Goal: Register for event/course

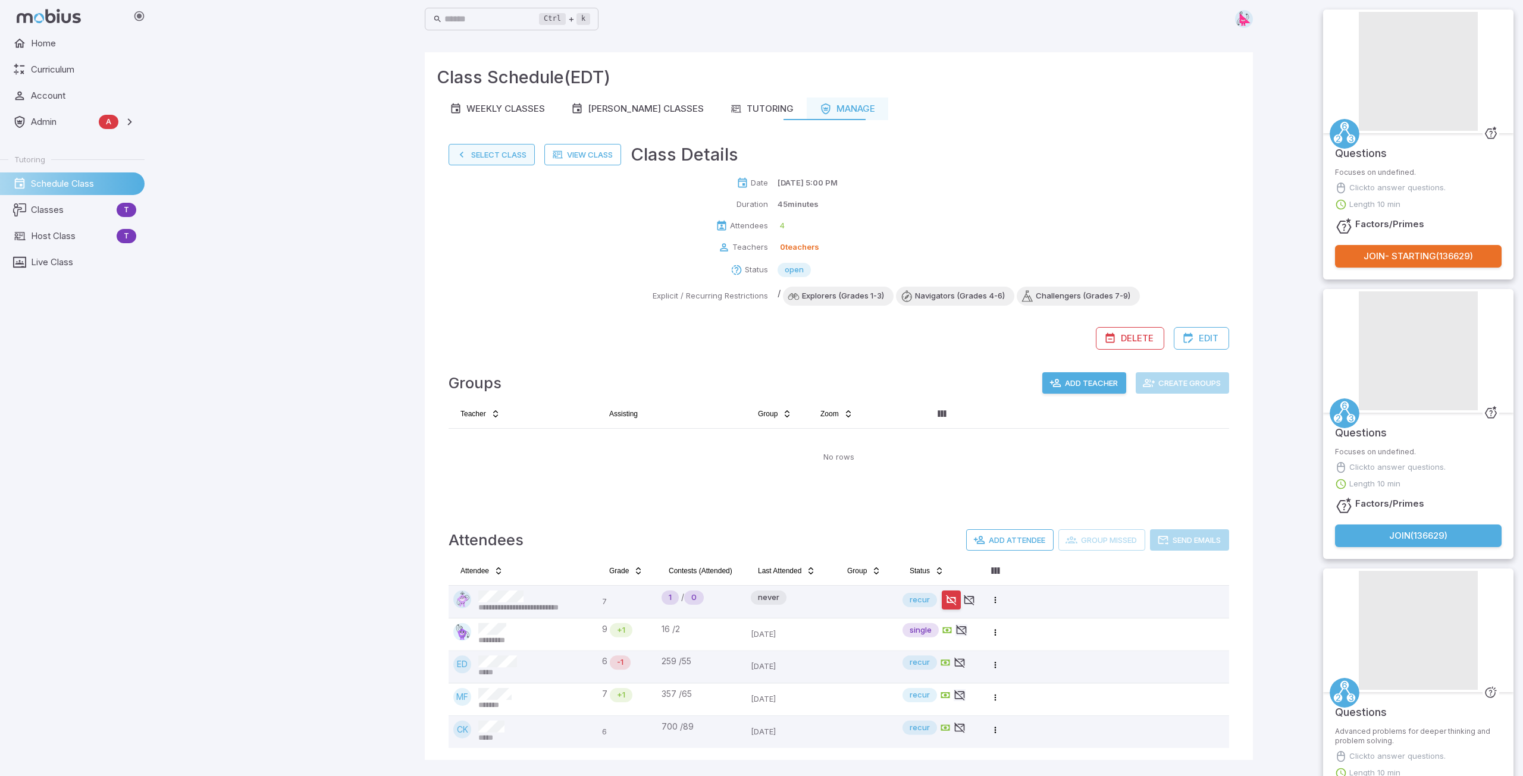
click at [499, 158] on button "Select Class" at bounding box center [492, 154] width 86 height 21
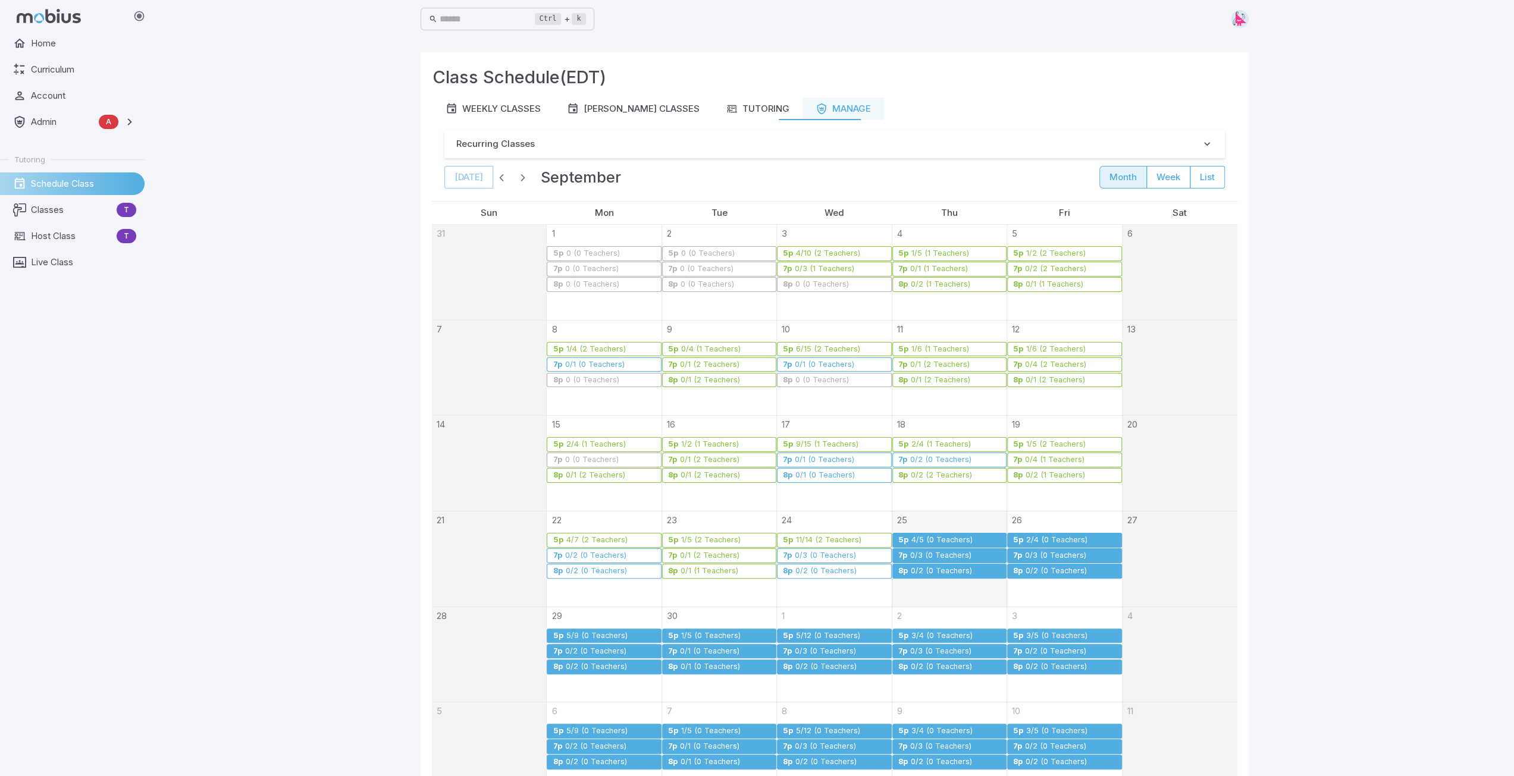
click at [925, 537] on div "4/5 (0 Teachers)" at bounding box center [942, 540] width 62 height 9
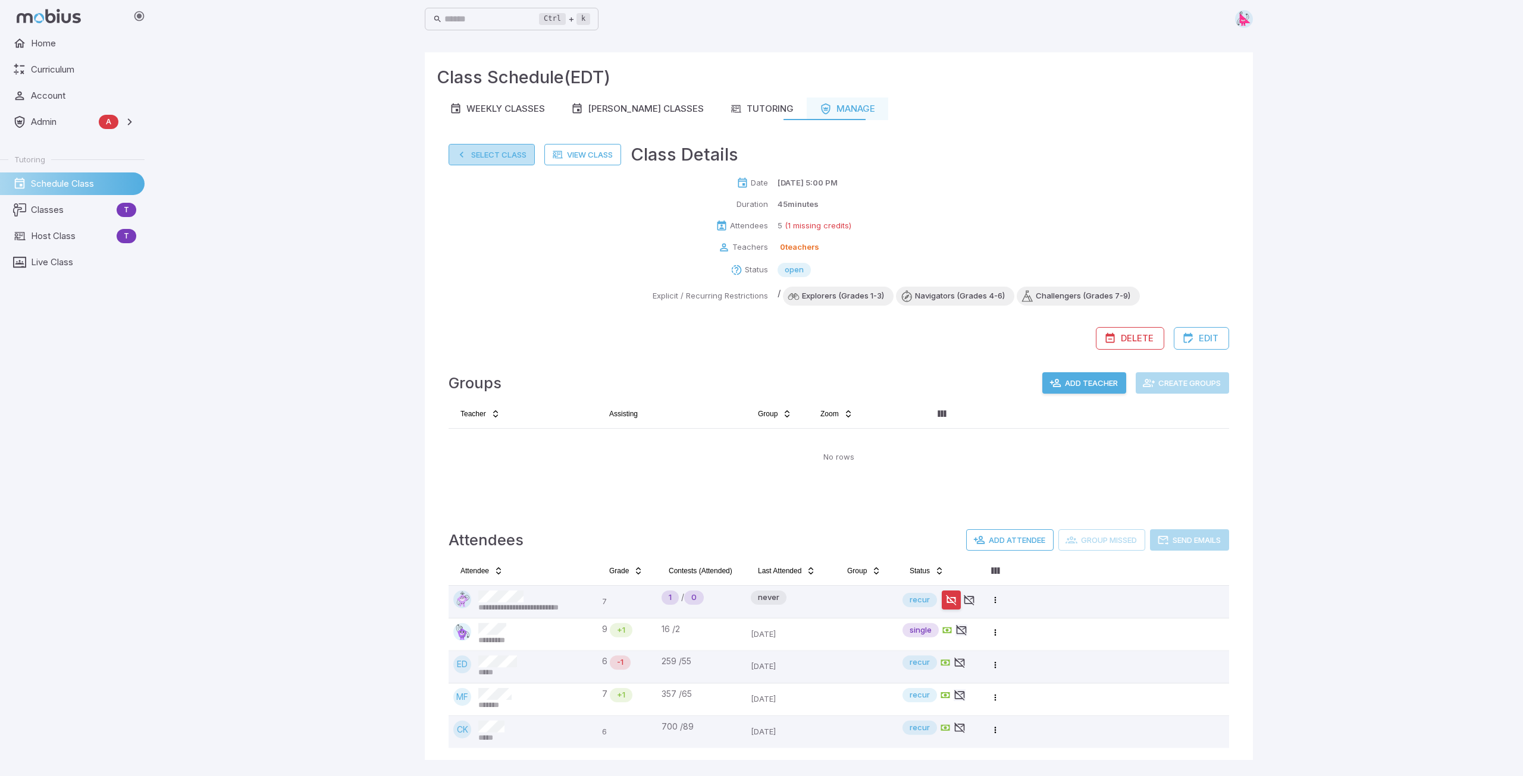
click at [499, 155] on button "Select Class" at bounding box center [492, 154] width 86 height 21
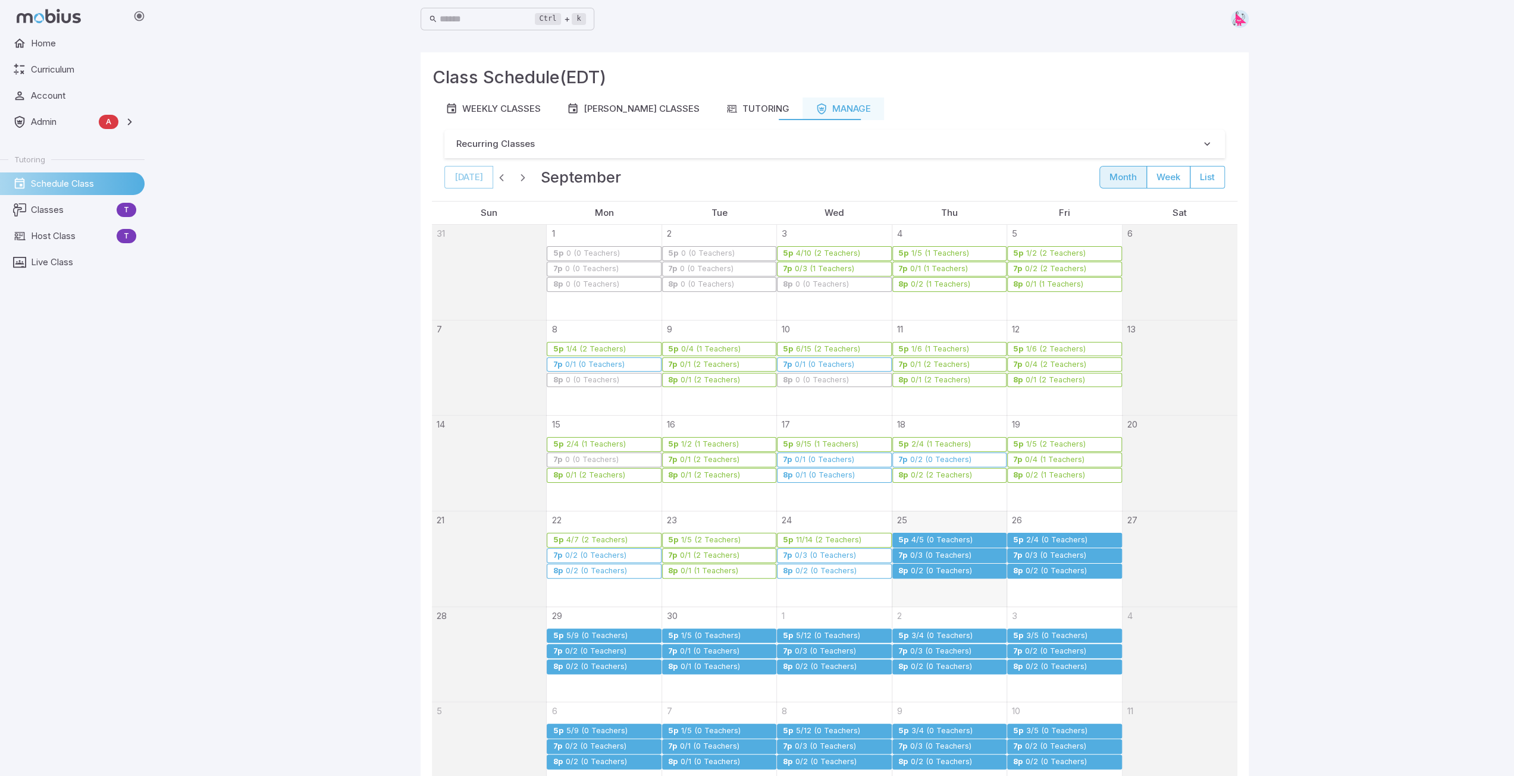
click at [939, 537] on div "4/5 (0 Teachers)" at bounding box center [942, 540] width 62 height 9
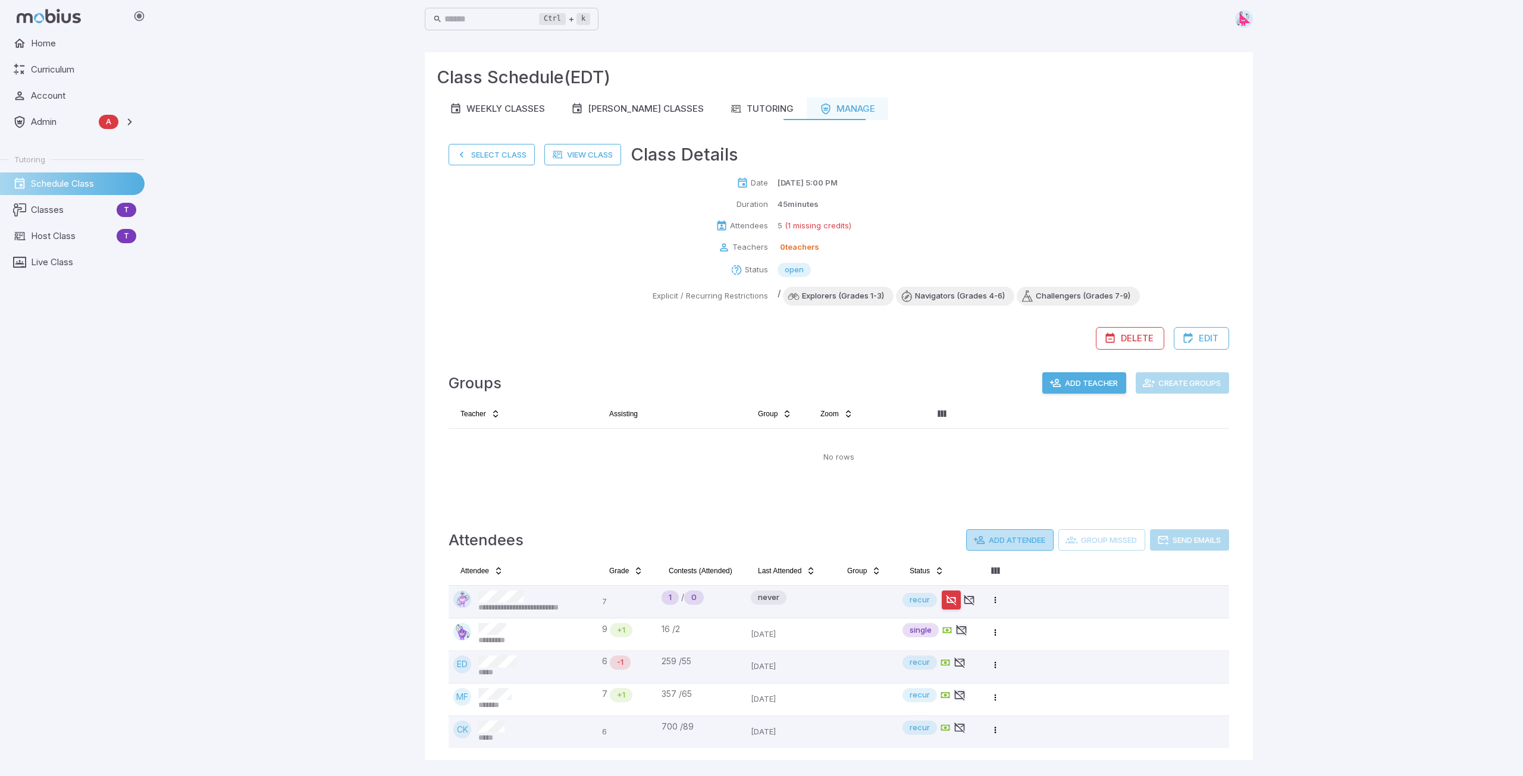
click at [1005, 540] on button "Add Attendee" at bounding box center [1009, 539] width 87 height 21
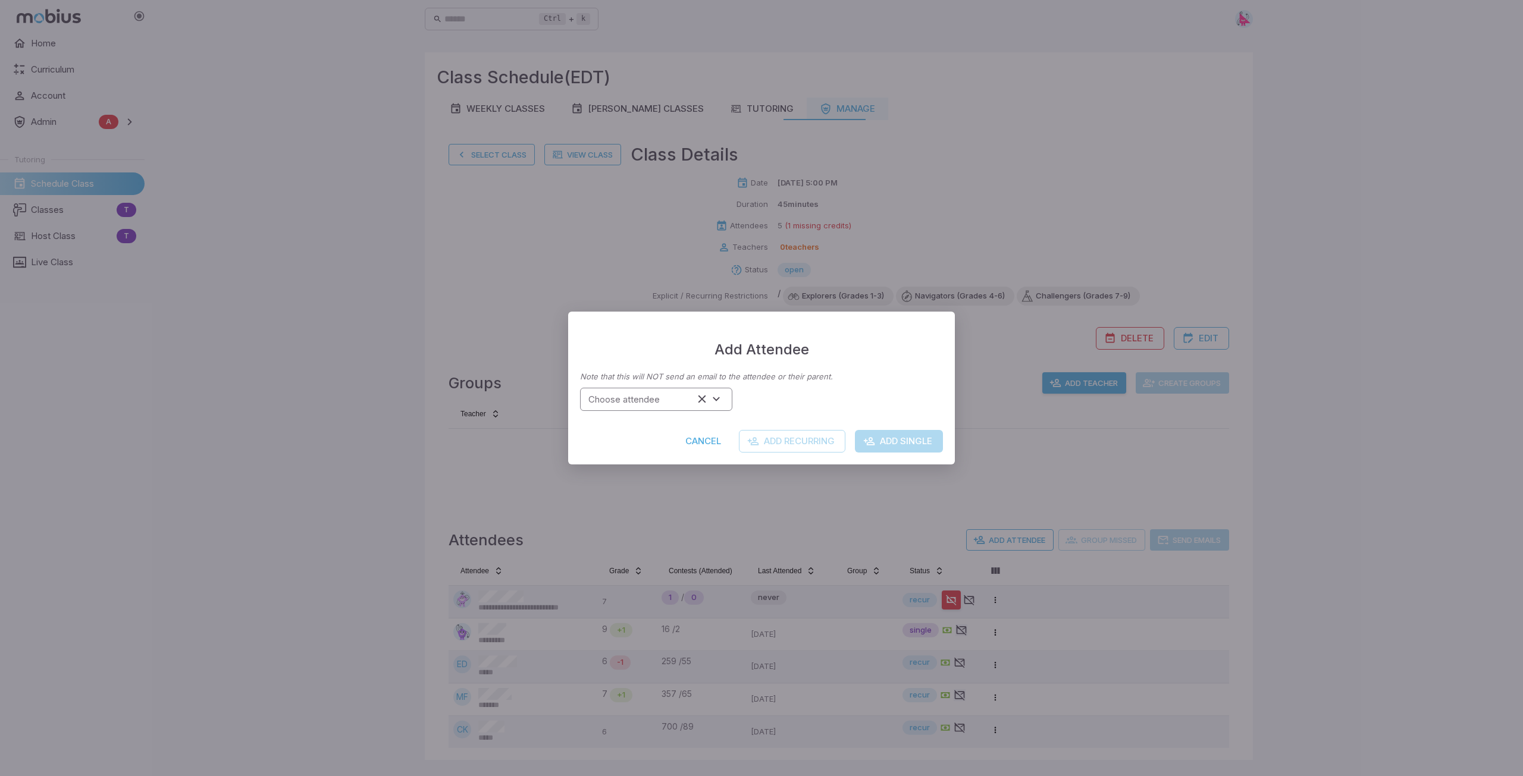
click at [645, 402] on input "Choose attendee" at bounding box center [639, 399] width 110 height 16
type input "*******"
click at [891, 441] on button "Add Single" at bounding box center [899, 441] width 88 height 23
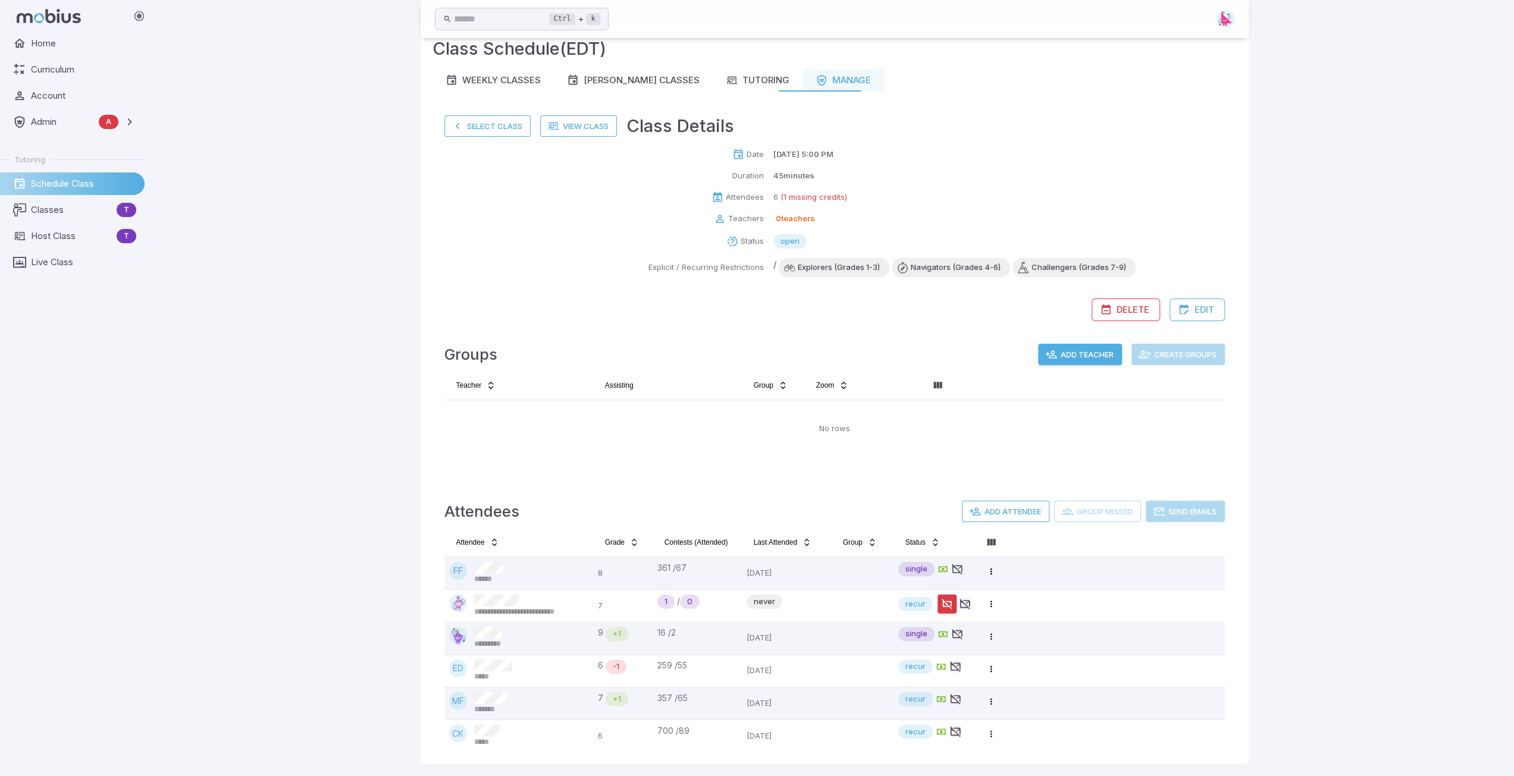
scroll to position [30, 0]
